Goal: Task Accomplishment & Management: Manage account settings

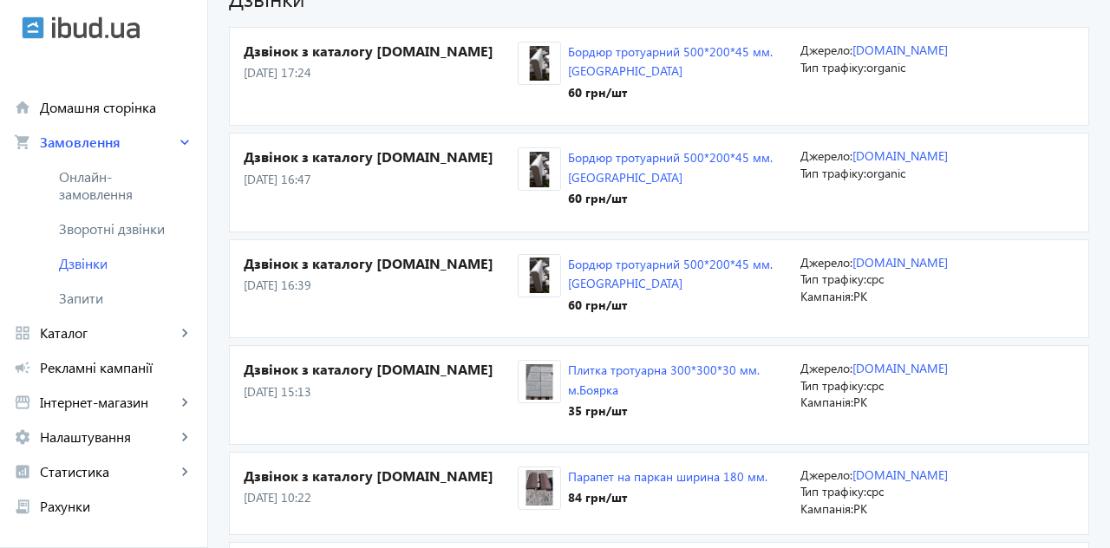
scroll to position [99, 0]
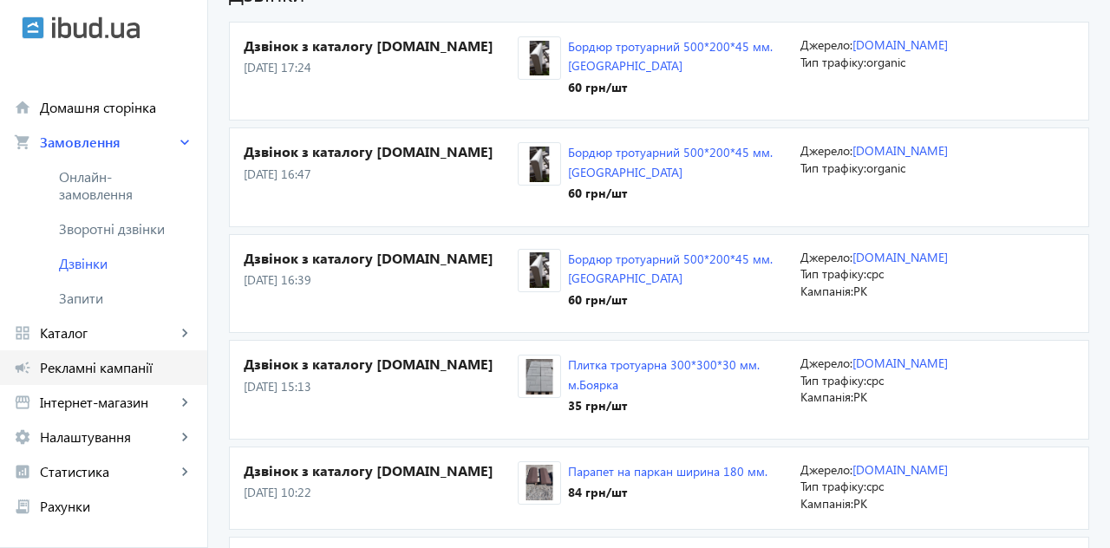
click at [78, 362] on span "Рекламні кампанії" at bounding box center [116, 367] width 153 height 17
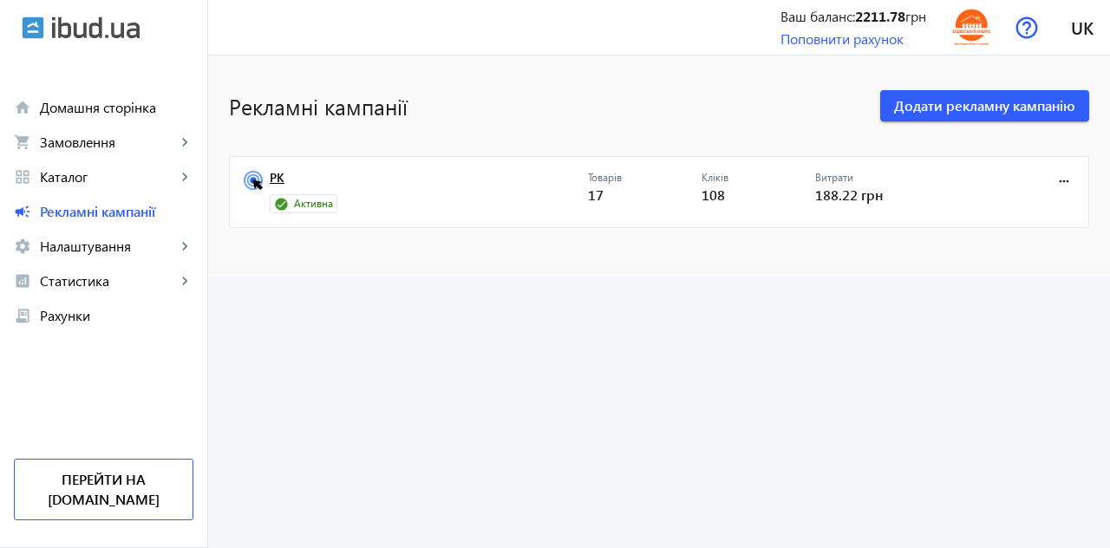
click at [295, 192] on link "РК" at bounding box center [429, 183] width 318 height 24
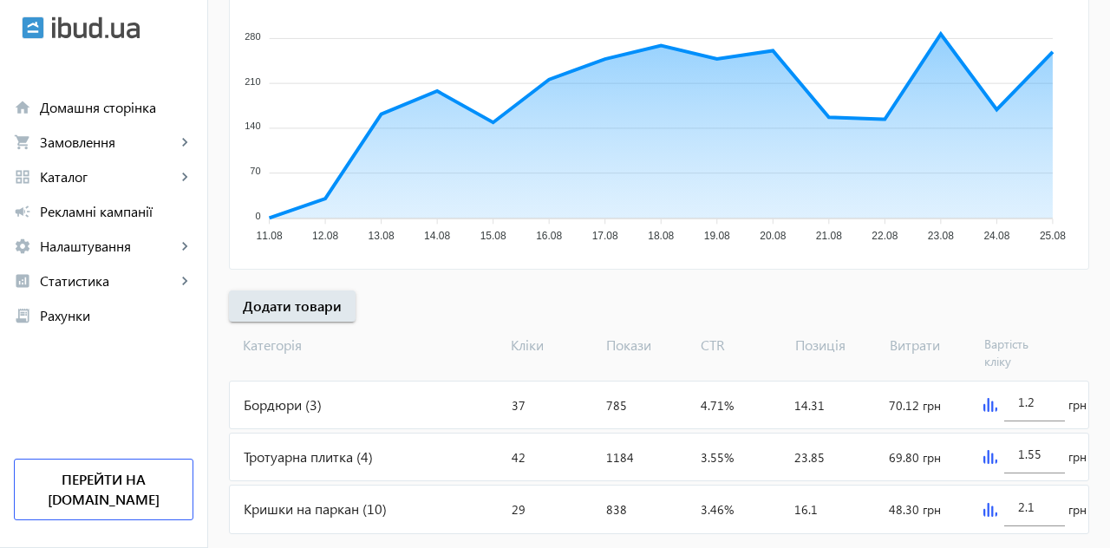
scroll to position [394, 0]
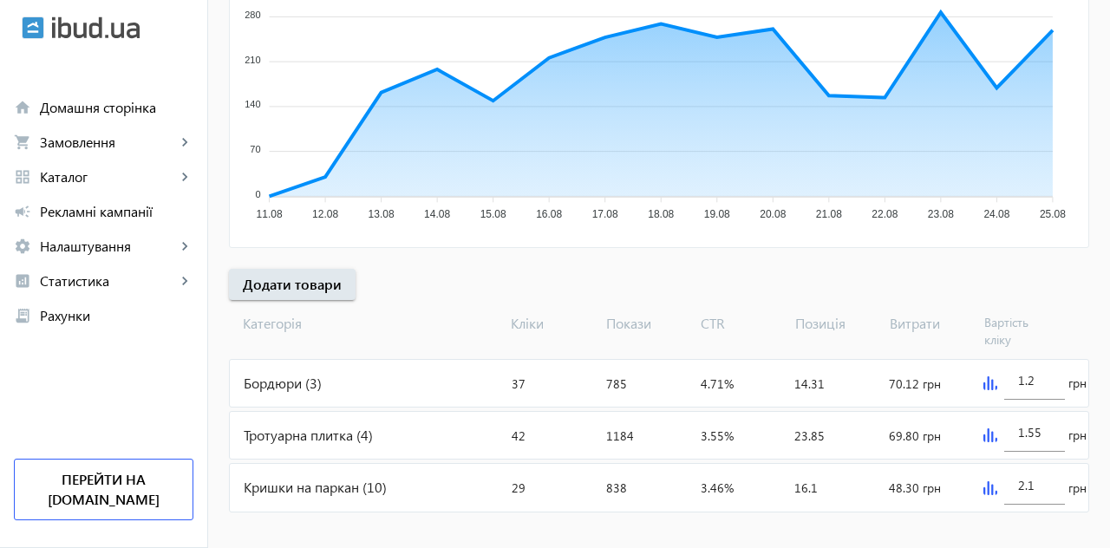
click at [275, 375] on div "Бордюри (3)" at bounding box center [367, 383] width 275 height 47
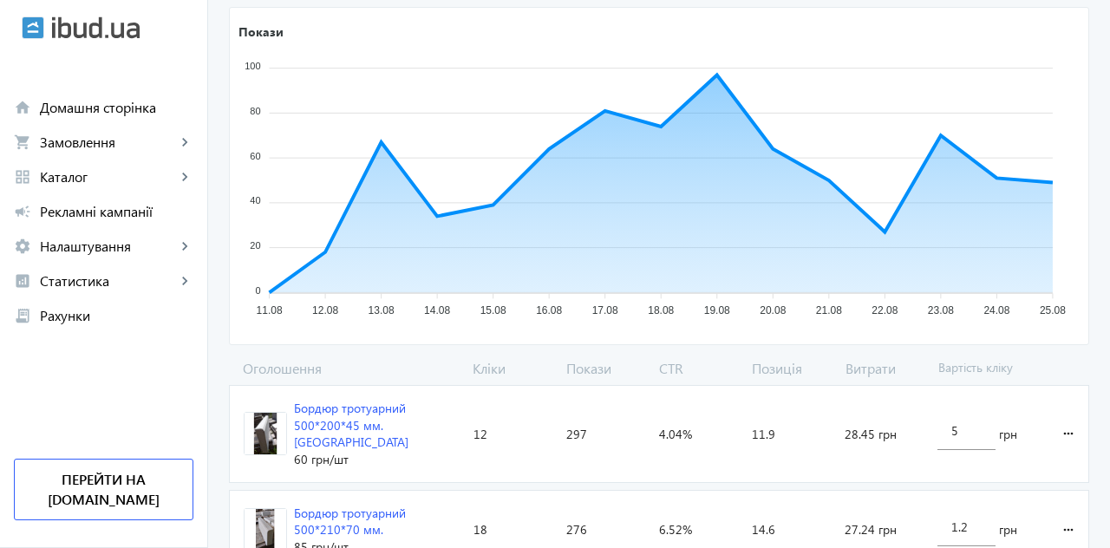
scroll to position [298, 0]
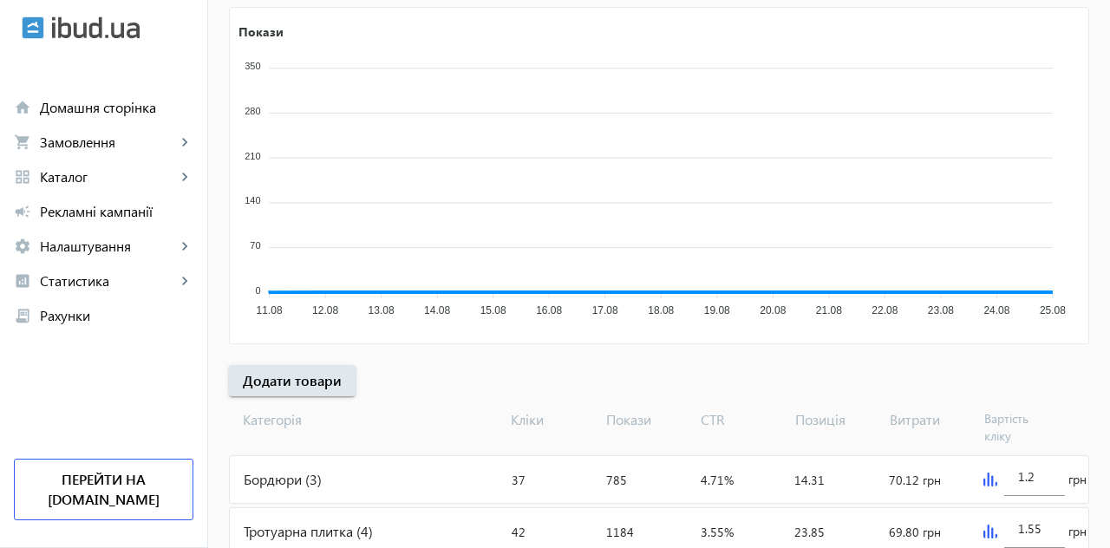
scroll to position [324, 0]
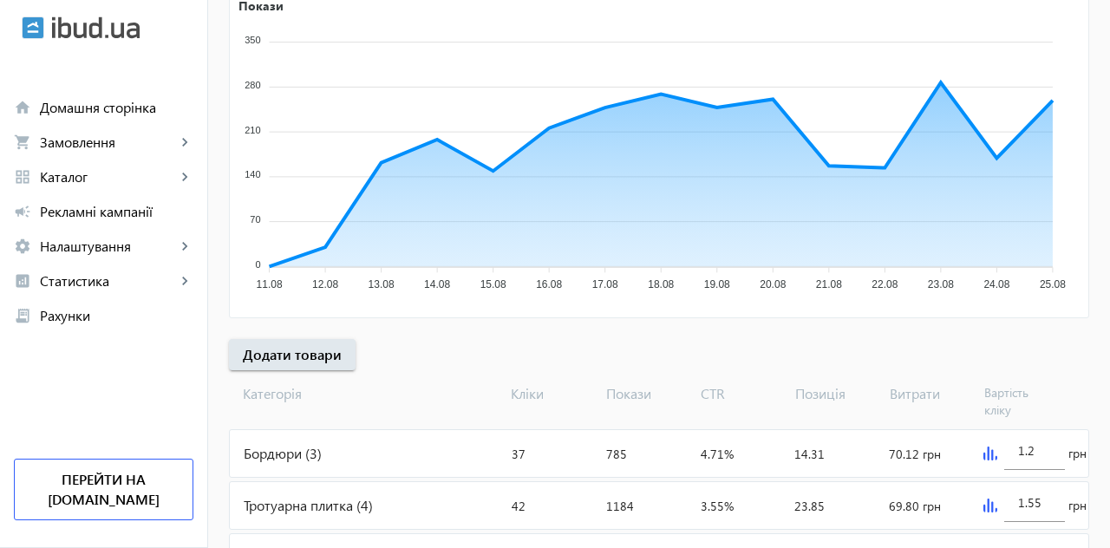
click at [291, 500] on div "Тротуарна плитка (4)" at bounding box center [367, 505] width 275 height 47
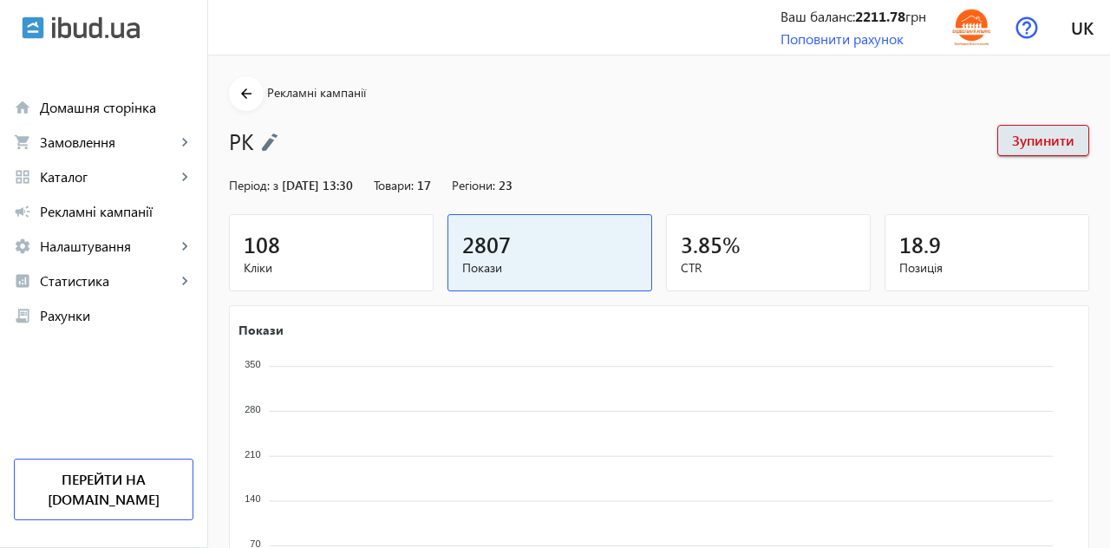
scroll to position [324, 0]
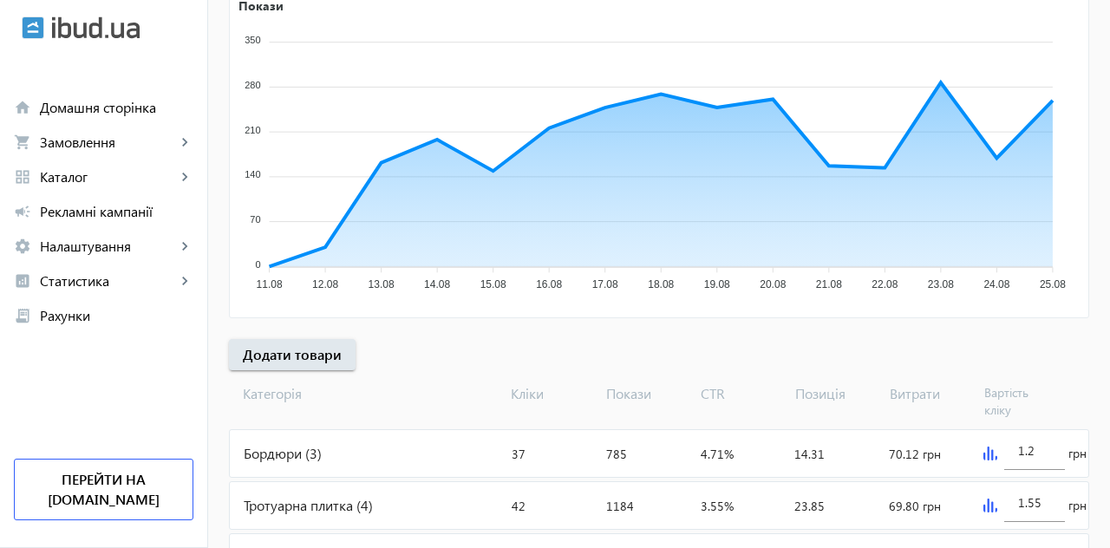
click at [286, 547] on div "Кришки на паркан (10)" at bounding box center [367, 557] width 275 height 47
